Goal: Task Accomplishment & Management: Manage account settings

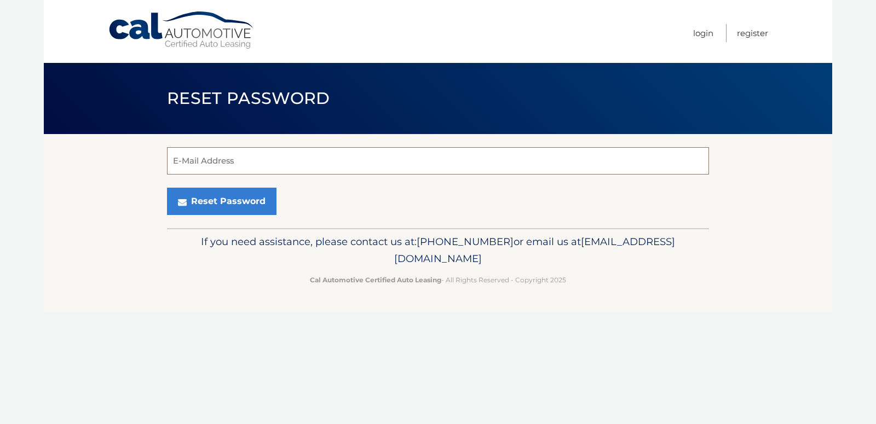
click at [176, 161] on input "E-Mail Address" at bounding box center [438, 160] width 542 height 27
type input "[EMAIL_ADDRESS][DOMAIN_NAME]"
click at [167, 188] on button "Reset Password" at bounding box center [221, 201] width 109 height 27
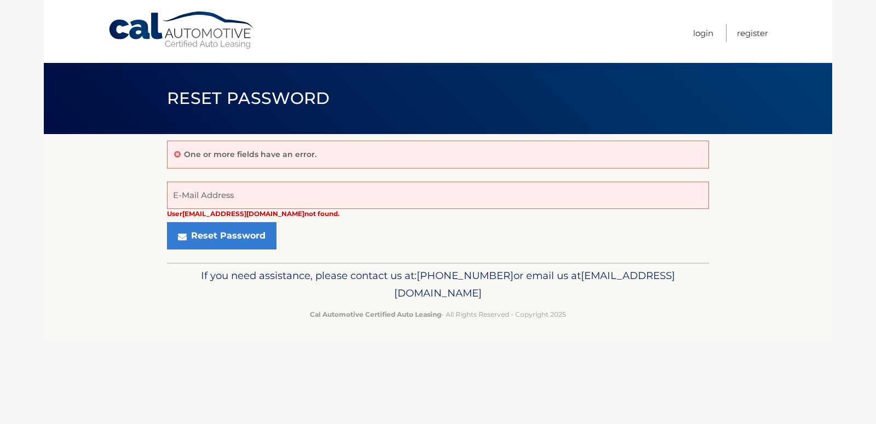
click at [234, 154] on p "One or more fields have an error." at bounding box center [250, 154] width 132 height 10
click at [201, 158] on p "One or more fields have an error." at bounding box center [250, 154] width 132 height 10
drag, startPoint x: 319, startPoint y: 153, endPoint x: 121, endPoint y: 155, distance: 198.2
click at [121, 155] on section "One or more fields have an error. User [EMAIL_ADDRESS][DOMAIN_NAME] not found. …" at bounding box center [438, 198] width 788 height 129
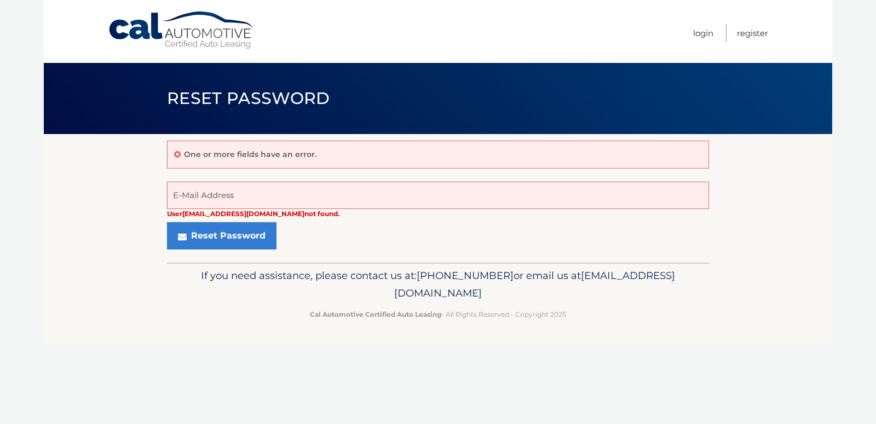
click at [122, 155] on section "One or more fields have an error. User [EMAIL_ADDRESS][DOMAIN_NAME] not found. …" at bounding box center [438, 198] width 788 height 129
click at [200, 167] on div "One or more fields have an error." at bounding box center [438, 155] width 542 height 28
click at [191, 160] on div "One or more fields have an error." at bounding box center [438, 155] width 542 height 28
click at [188, 159] on p "One or more fields have an error." at bounding box center [250, 154] width 132 height 10
click at [188, 158] on p "One or more fields have an error." at bounding box center [250, 154] width 132 height 10
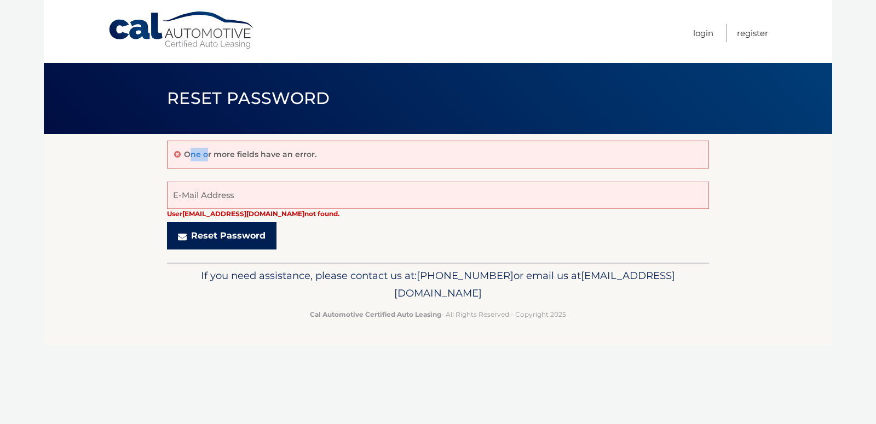
click at [195, 232] on button "Reset Password" at bounding box center [221, 235] width 109 height 27
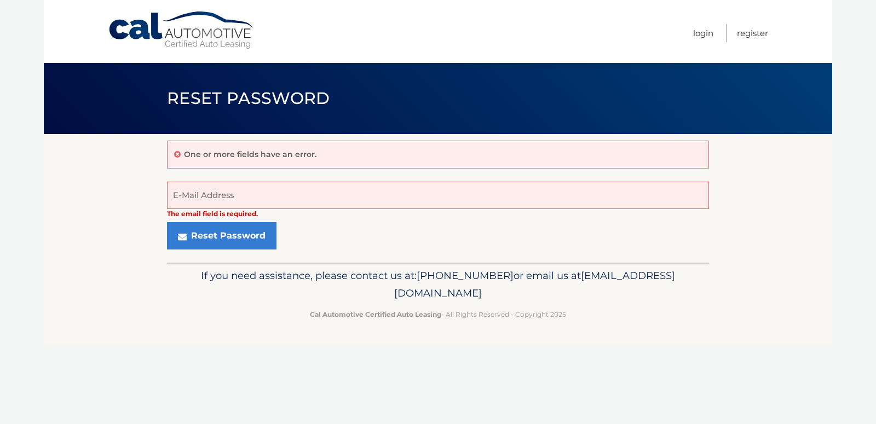
click at [199, 156] on p "One or more fields have an error." at bounding box center [250, 154] width 132 height 10
click at [178, 154] on icon at bounding box center [177, 155] width 7 height 8
click at [184, 154] on p "One or more fields have an error." at bounding box center [250, 154] width 132 height 10
drag, startPoint x: 251, startPoint y: 156, endPoint x: 292, endPoint y: 153, distance: 41.1
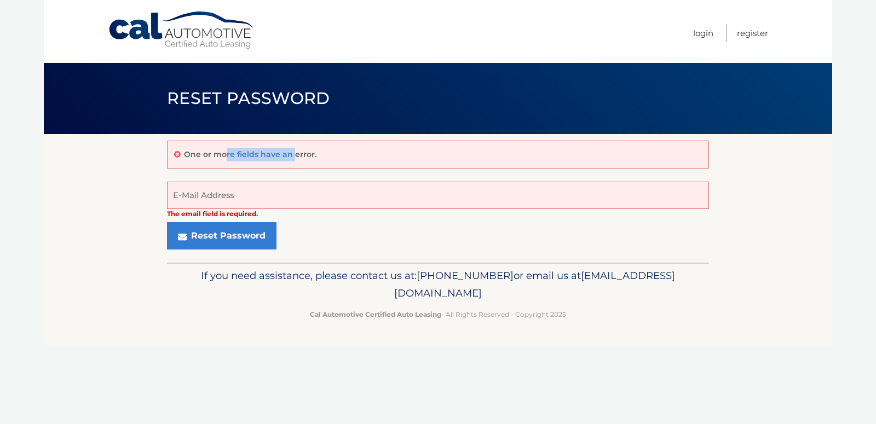
click at [292, 153] on p "One or more fields have an error." at bounding box center [250, 154] width 132 height 10
drag, startPoint x: 247, startPoint y: 139, endPoint x: 205, endPoint y: 129, distance: 43.3
click at [205, 129] on main "Reset Password One or more fields have an error. The email field is required. E…" at bounding box center [438, 131] width 788 height 263
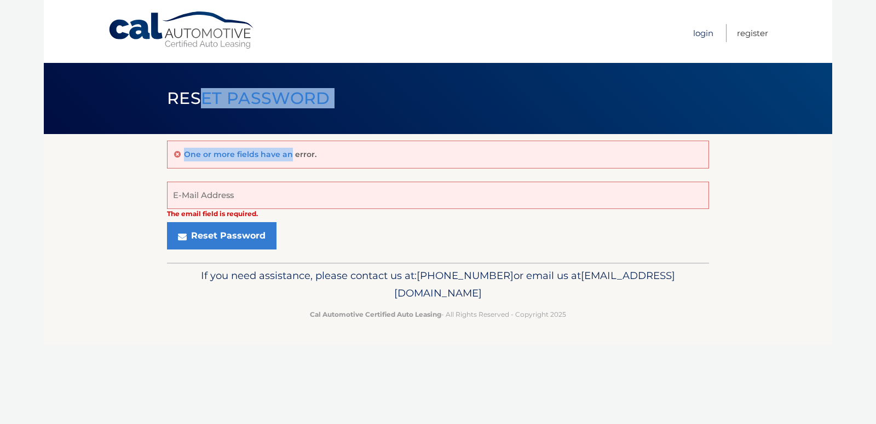
click at [706, 32] on link "Login" at bounding box center [703, 33] width 20 height 18
